Goal: Task Accomplishment & Management: Use online tool/utility

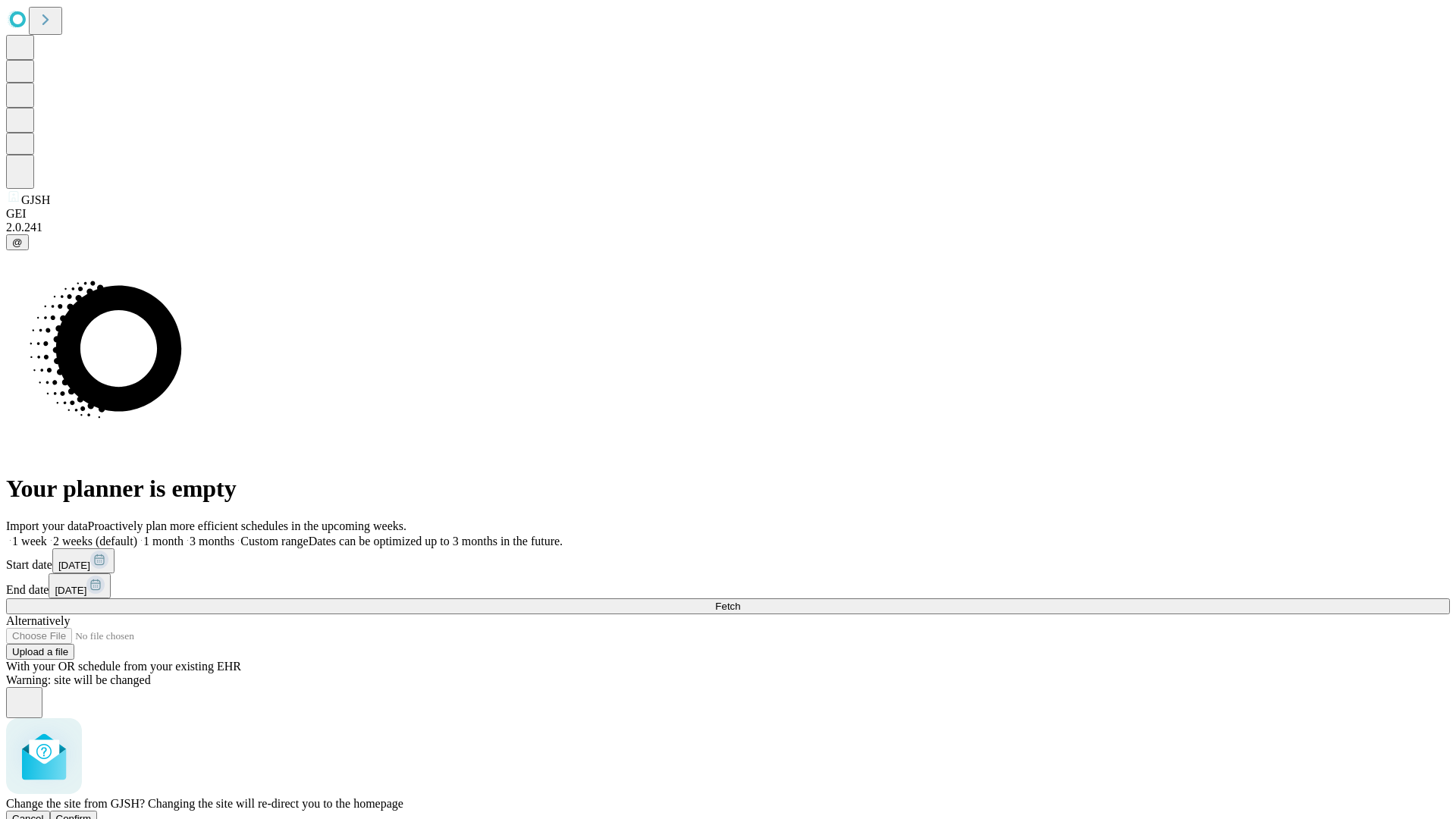
click at [92, 812] on span "Confirm" at bounding box center [74, 818] width 36 height 11
click at [47, 534] on label "1 week" at bounding box center [26, 541] width 41 height 13
click at [740, 600] on span "Fetch" at bounding box center [727, 606] width 25 height 11
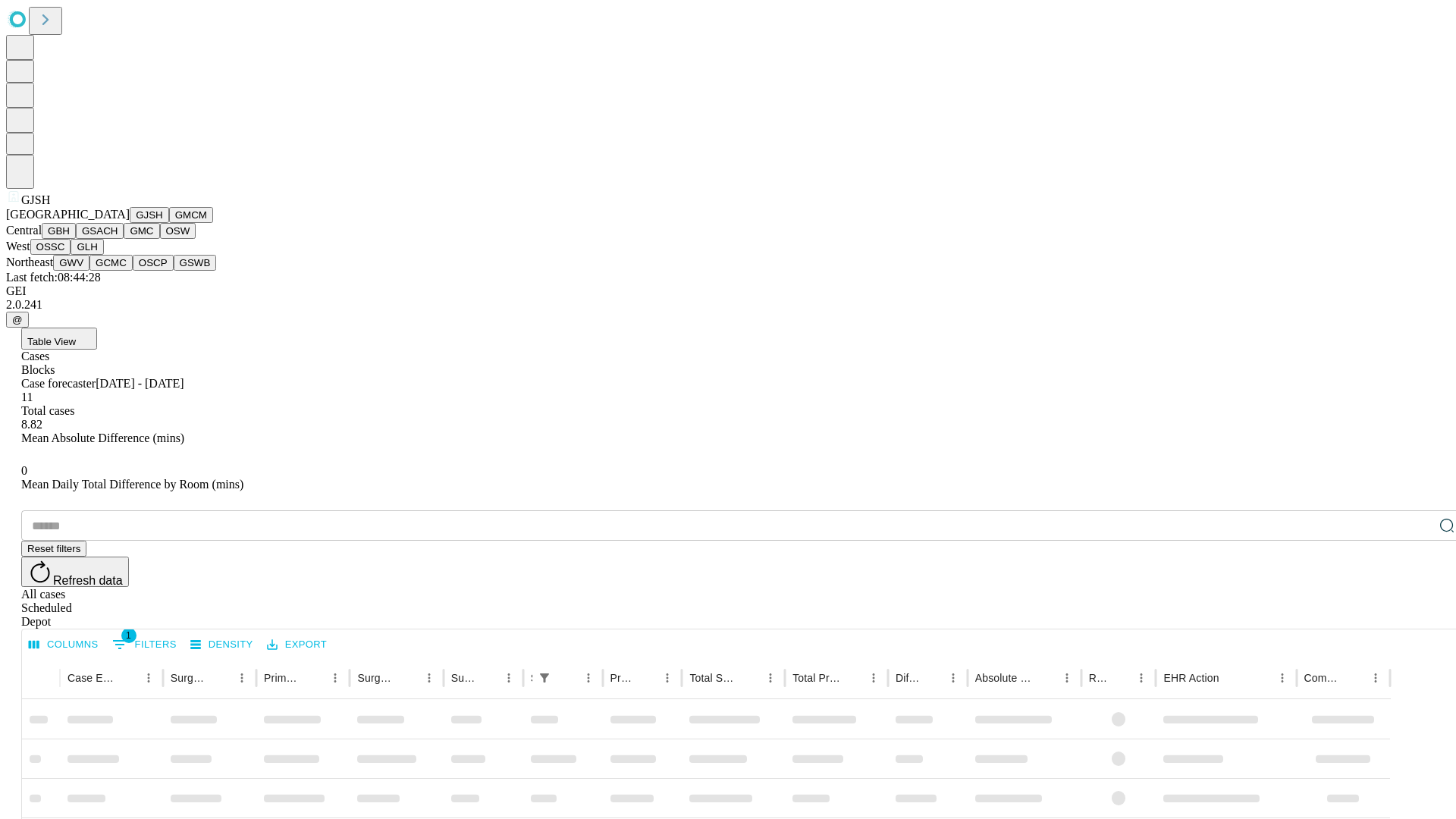
click at [169, 223] on button "GMCM" at bounding box center [191, 214] width 44 height 16
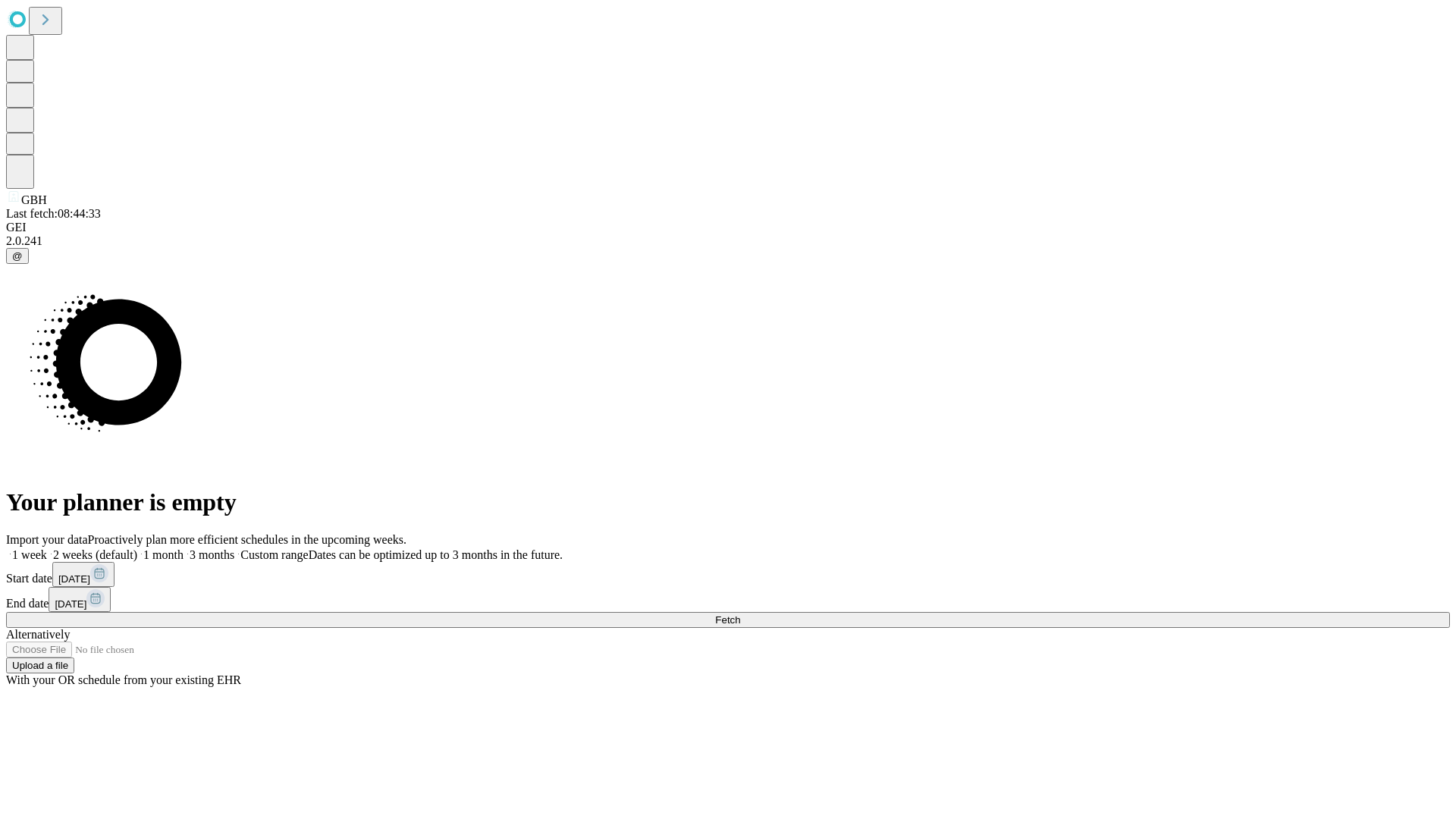
click at [47, 549] on label "1 week" at bounding box center [26, 555] width 41 height 13
click at [740, 614] on span "Fetch" at bounding box center [727, 620] width 25 height 11
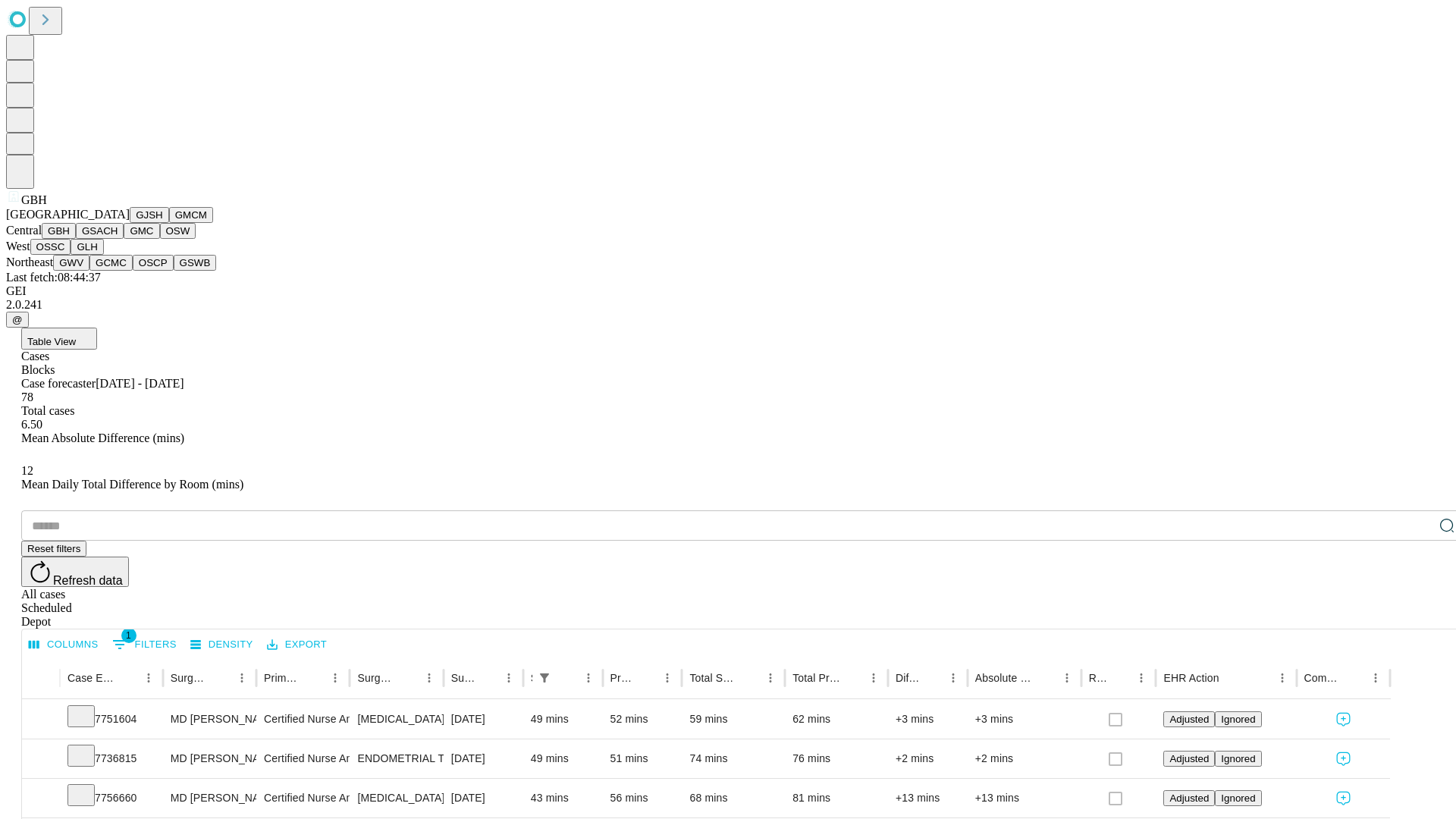
click at [117, 239] on button "GSACH" at bounding box center [100, 230] width 48 height 16
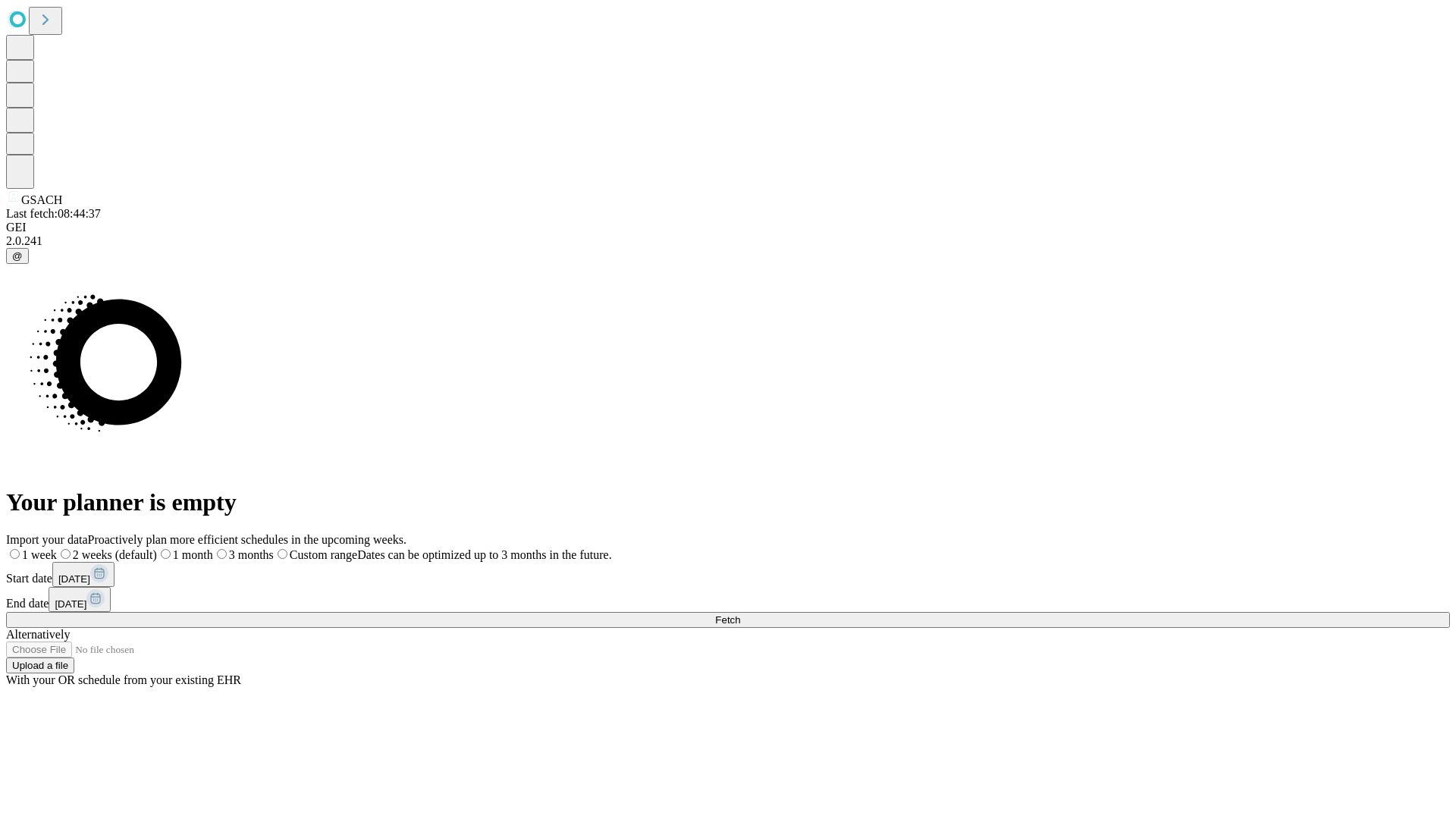
click at [57, 549] on label "1 week" at bounding box center [31, 555] width 51 height 13
click at [740, 614] on span "Fetch" at bounding box center [727, 620] width 25 height 11
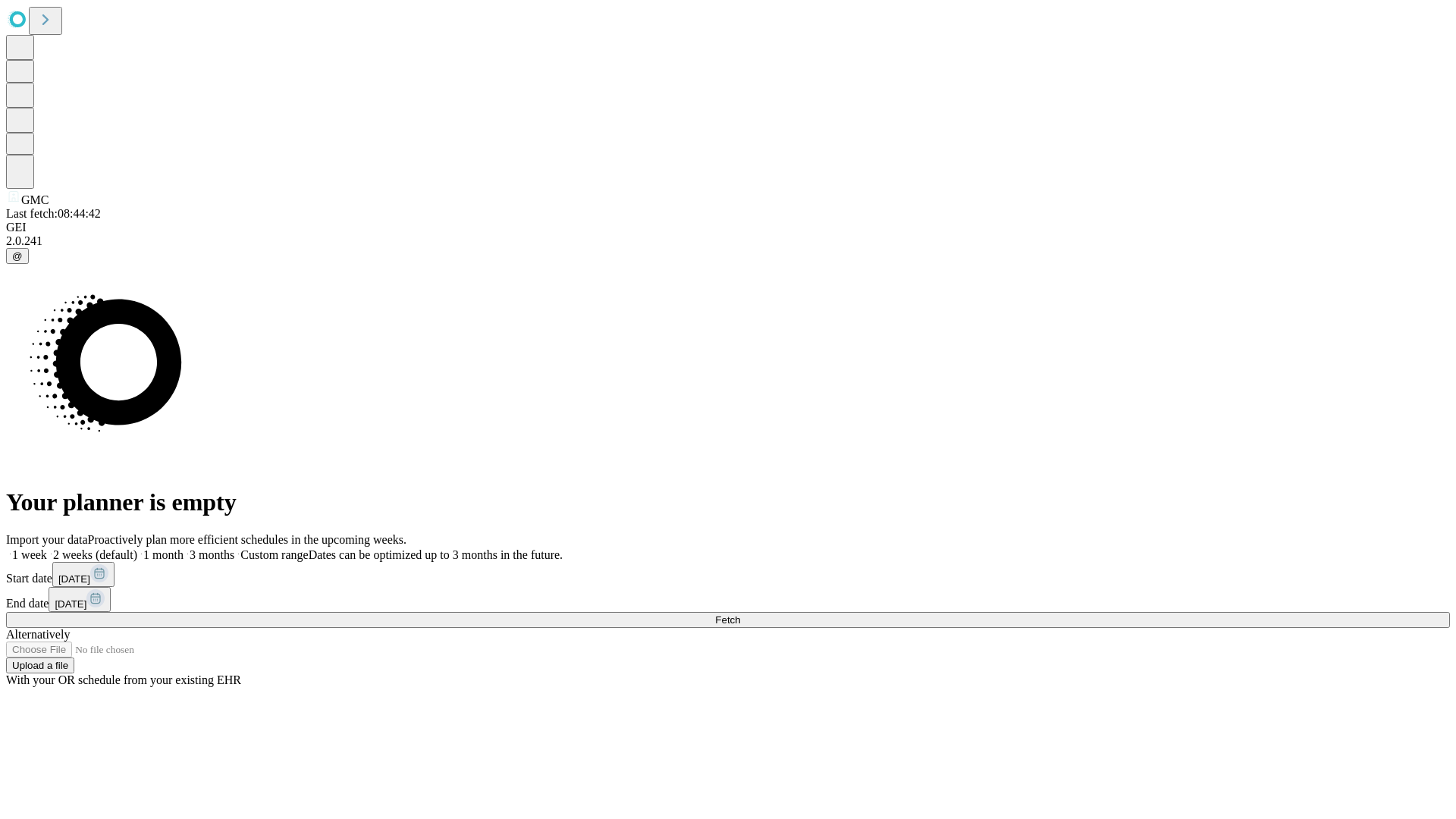
click at [47, 549] on label "1 week" at bounding box center [26, 555] width 41 height 13
click at [740, 614] on span "Fetch" at bounding box center [727, 620] width 25 height 11
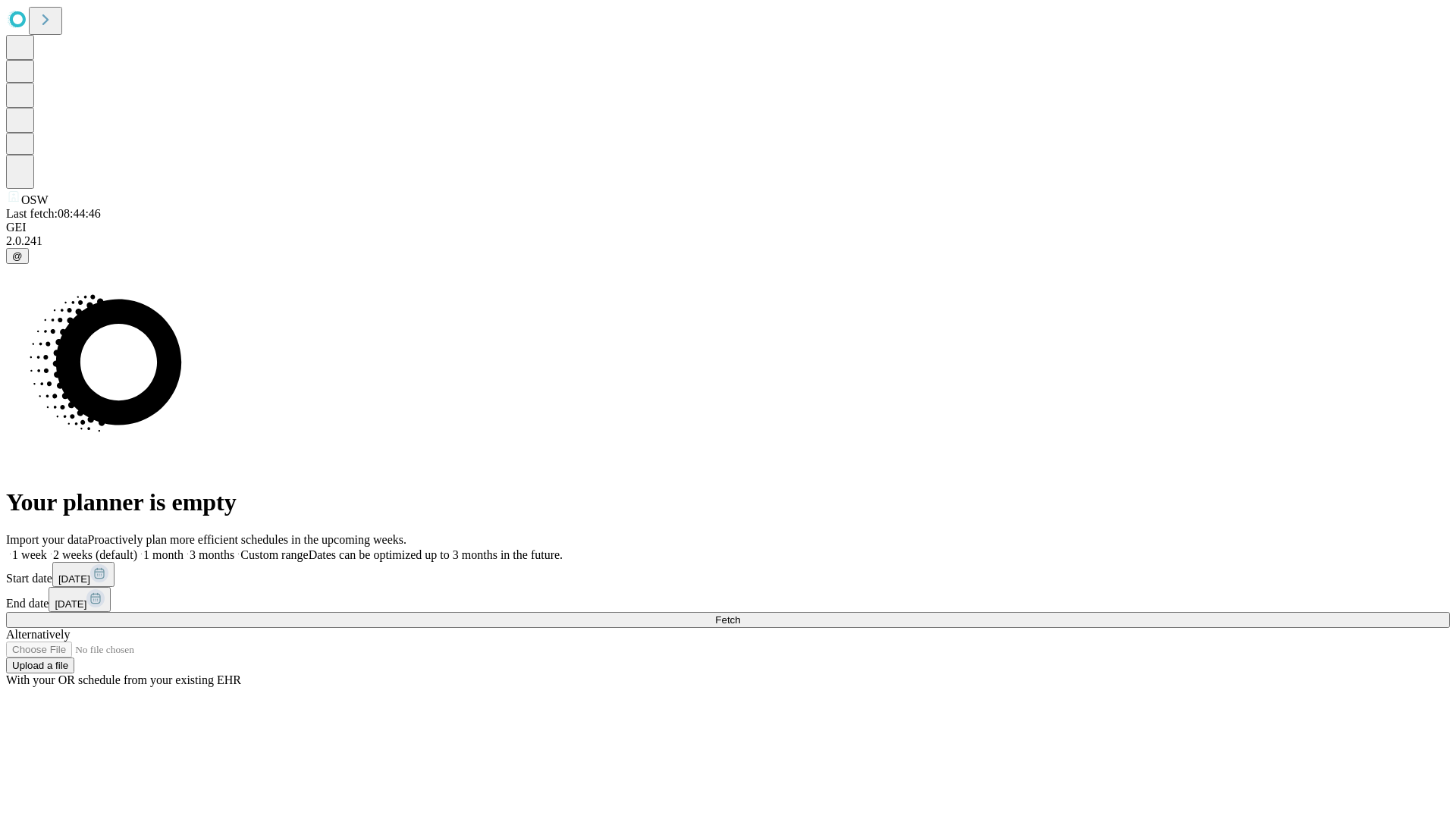
click at [47, 549] on label "1 week" at bounding box center [26, 555] width 41 height 13
click at [740, 614] on span "Fetch" at bounding box center [727, 620] width 25 height 11
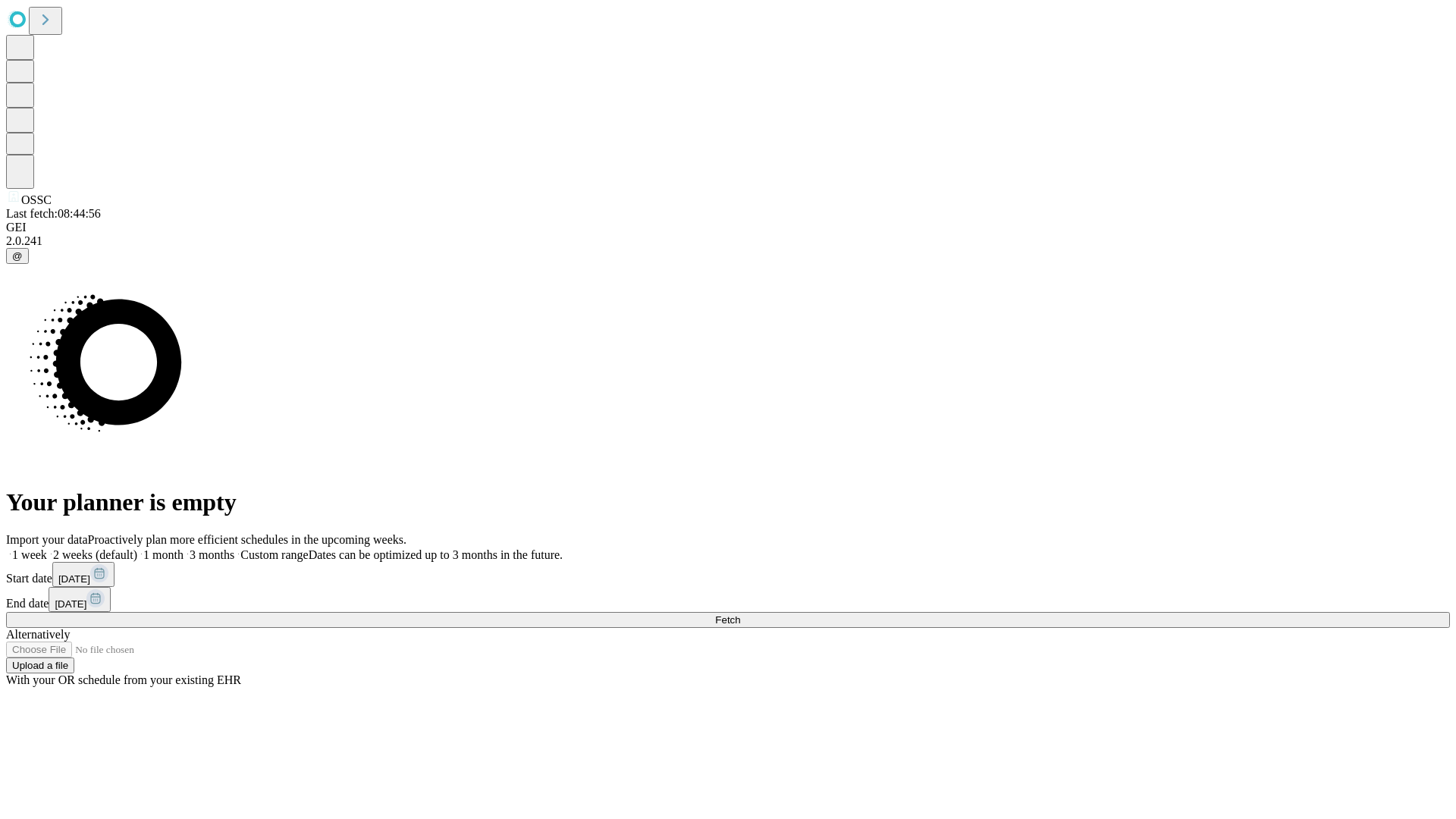
click at [47, 549] on label "1 week" at bounding box center [26, 555] width 41 height 13
click at [740, 614] on span "Fetch" at bounding box center [727, 620] width 25 height 11
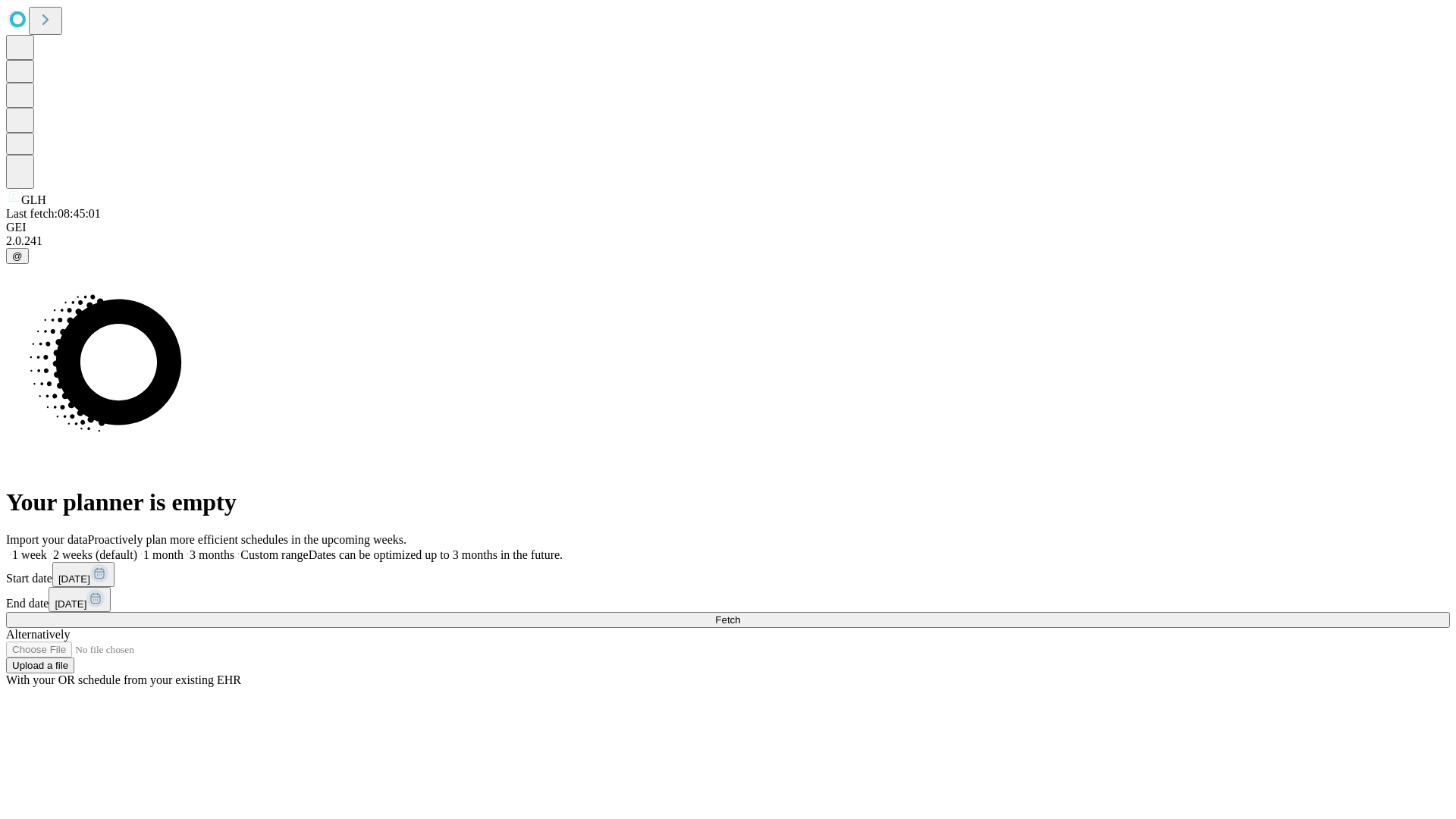
click at [47, 549] on label "1 week" at bounding box center [26, 555] width 41 height 13
click at [740, 614] on span "Fetch" at bounding box center [727, 620] width 25 height 11
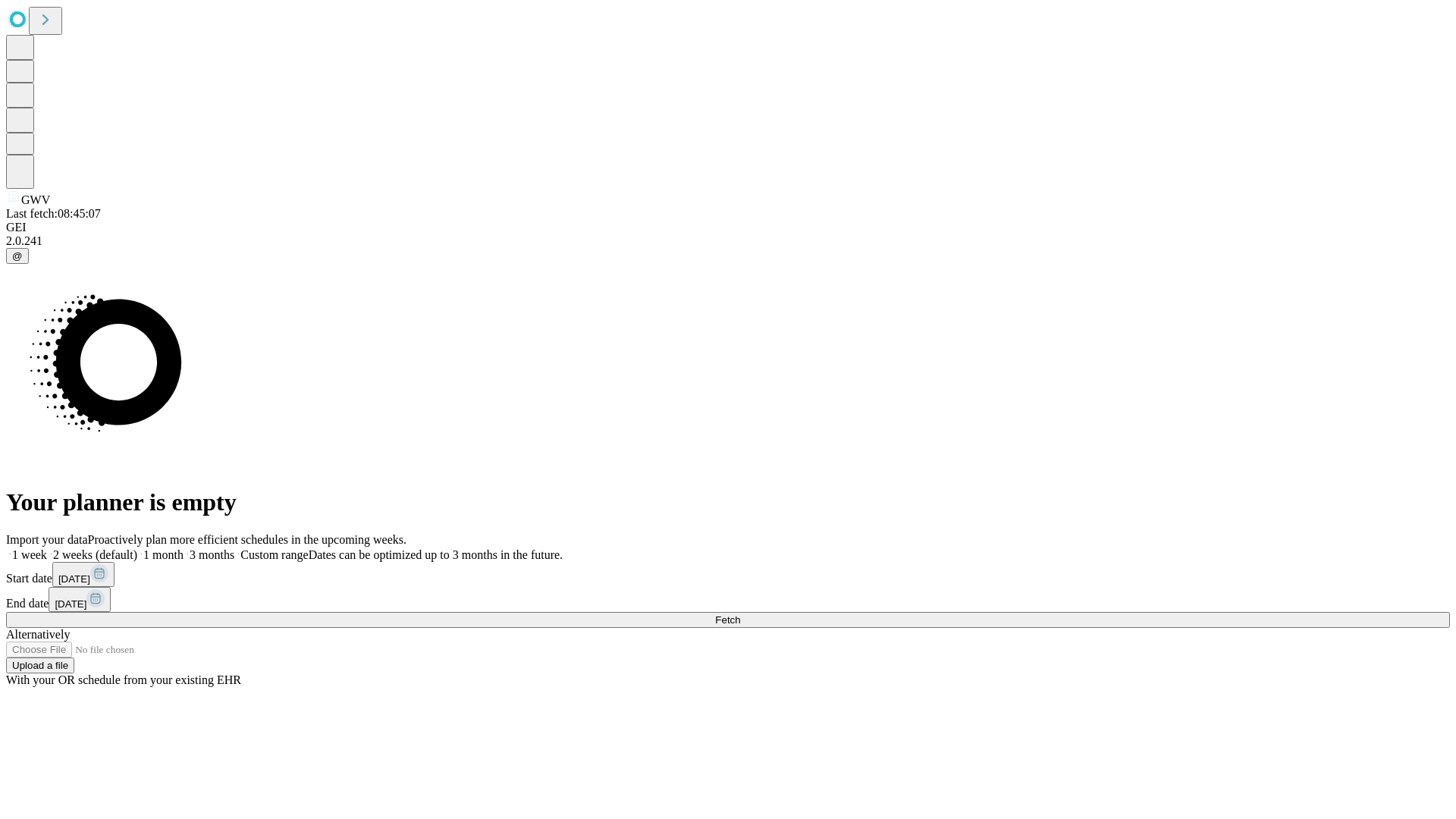
click at [47, 549] on label "1 week" at bounding box center [26, 555] width 41 height 13
click at [740, 614] on span "Fetch" at bounding box center [727, 620] width 25 height 11
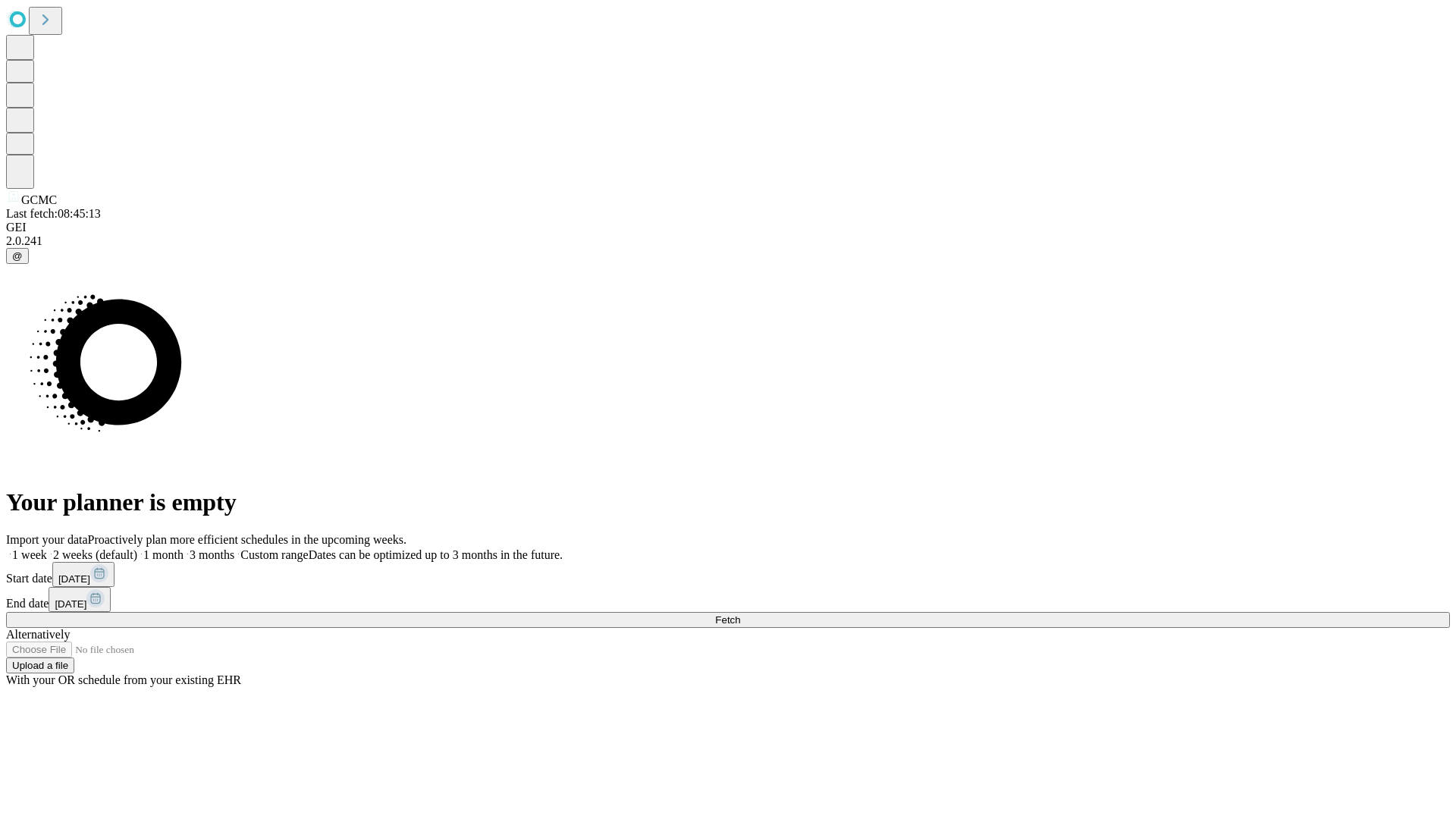
click at [47, 549] on label "1 week" at bounding box center [26, 555] width 41 height 13
click at [740, 614] on span "Fetch" at bounding box center [727, 620] width 25 height 11
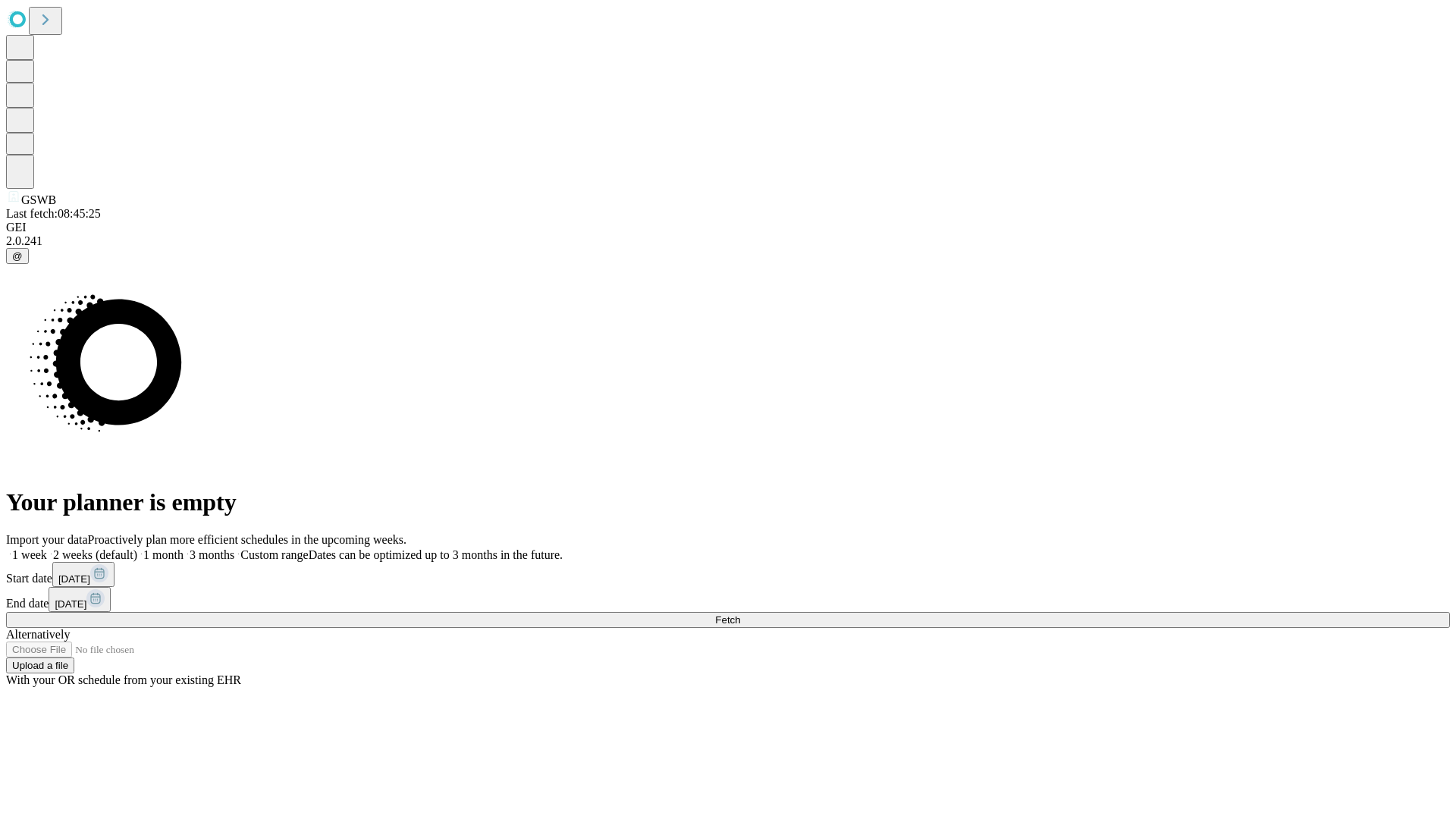
click at [740, 614] on span "Fetch" at bounding box center [727, 620] width 25 height 11
